Goal: Navigation & Orientation: Find specific page/section

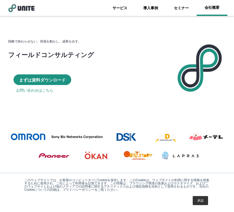
click at [214, 12] on link "会社概要" at bounding box center [212, 8] width 31 height 16
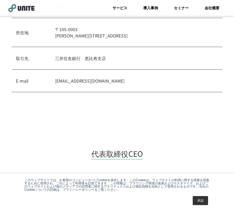
scroll to position [243, 0]
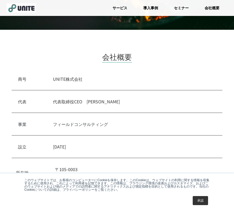
scroll to position [98, 0]
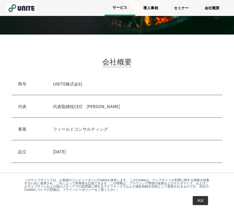
click at [122, 8] on link "サービス" at bounding box center [120, 8] width 31 height 16
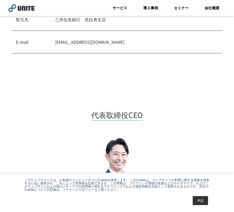
scroll to position [392, 0]
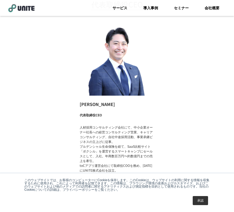
click at [198, 199] on link "承認" at bounding box center [200, 200] width 15 height 9
